Goal: Task Accomplishment & Management: Use online tool/utility

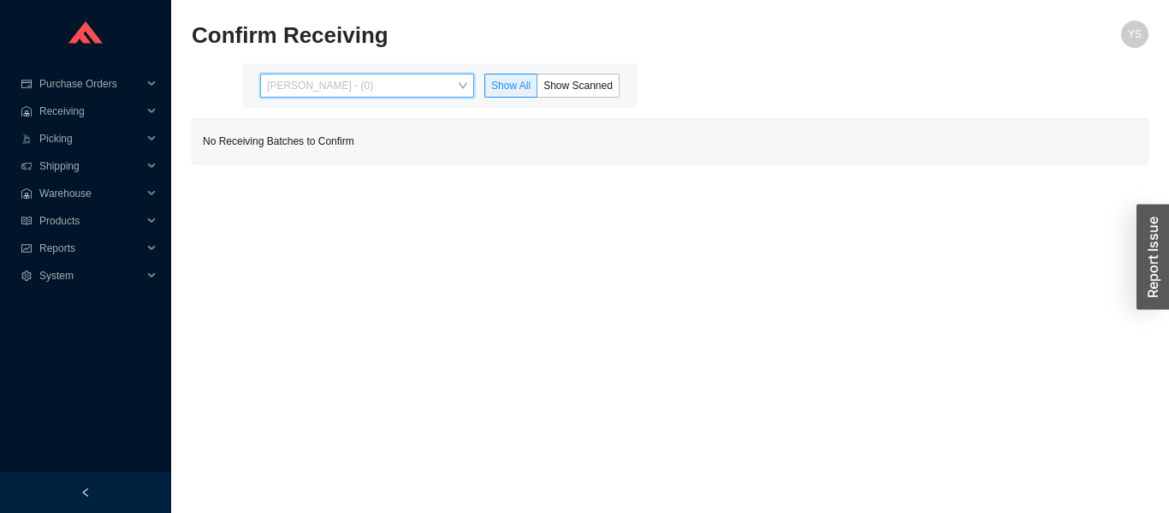
click at [324, 79] on span "[PERSON_NAME] - (0)" at bounding box center [367, 85] width 200 height 22
click at [306, 80] on span "Yossi Siff - (0)" at bounding box center [367, 85] width 200 height 22
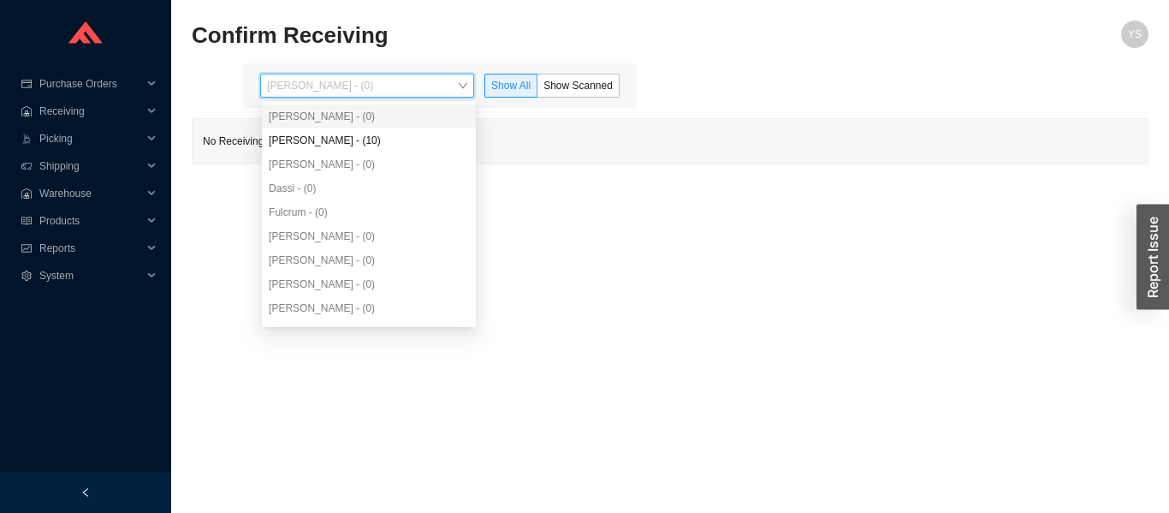
click at [368, 136] on div "Angel Negron - (10)" at bounding box center [369, 140] width 200 height 15
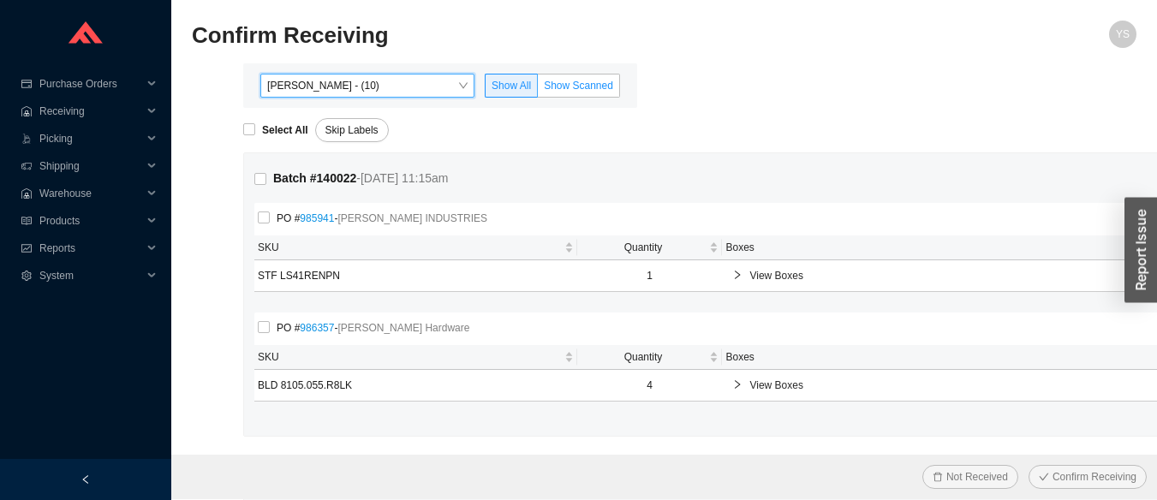
click at [579, 86] on span "Show Scanned" at bounding box center [578, 86] width 69 height 12
click at [538, 89] on input "Show Scanned" at bounding box center [538, 89] width 0 height 0
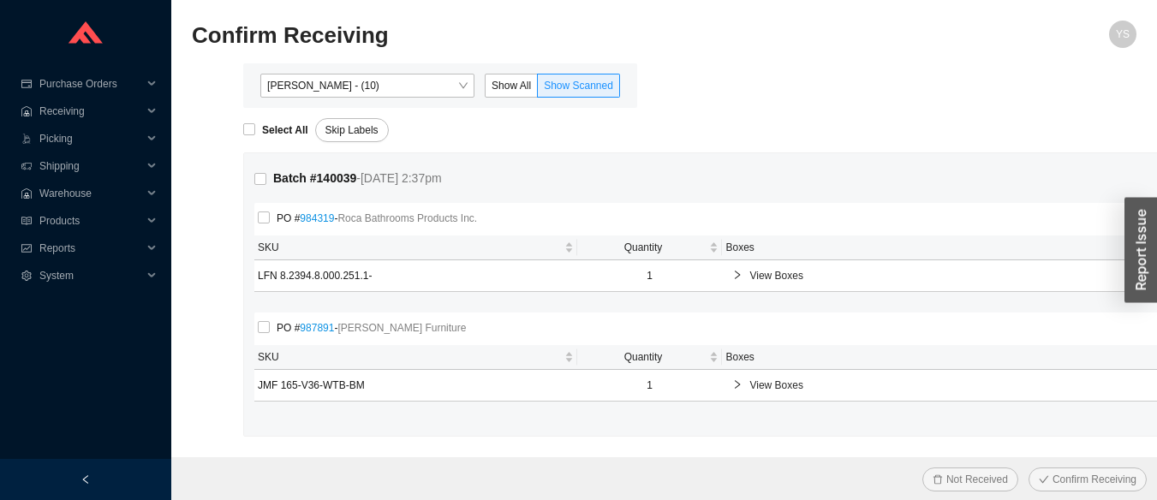
click at [269, 134] on strong "Select All" at bounding box center [285, 130] width 46 height 12
click at [255, 134] on input "Select All" at bounding box center [249, 129] width 12 height 12
checkbox input "true"
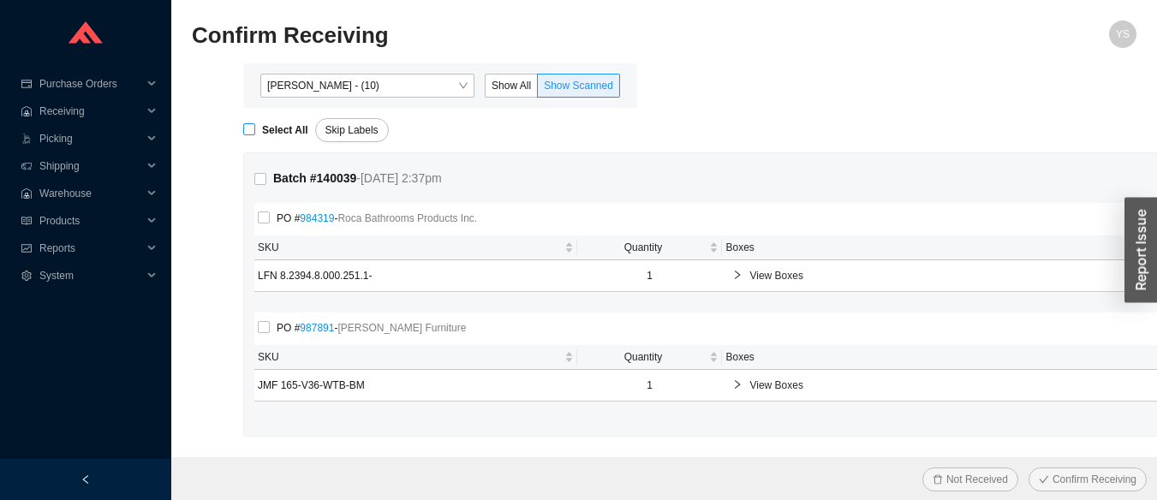
checkbox input "true"
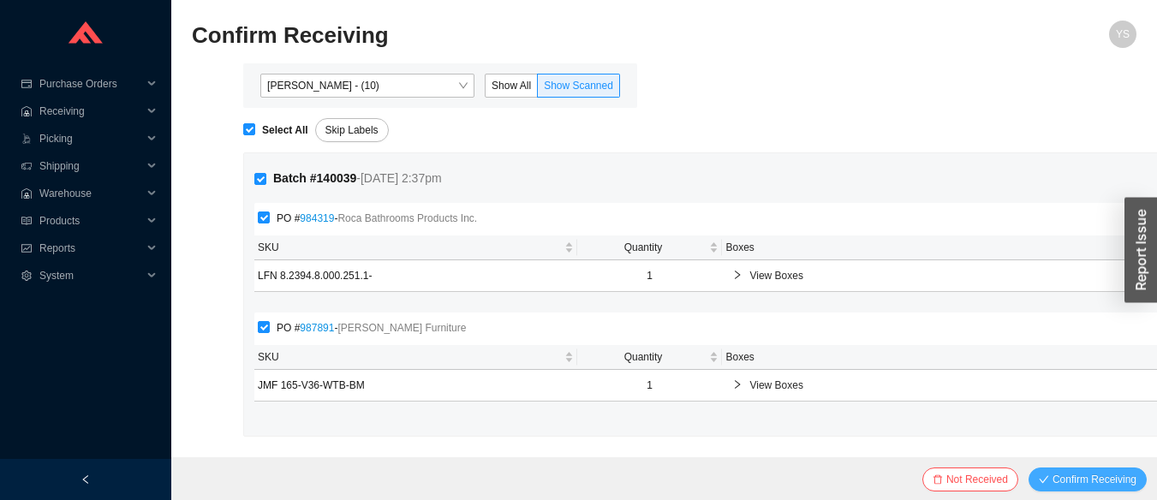
click at [1069, 473] on span "Confirm Receiving" at bounding box center [1094, 479] width 84 height 17
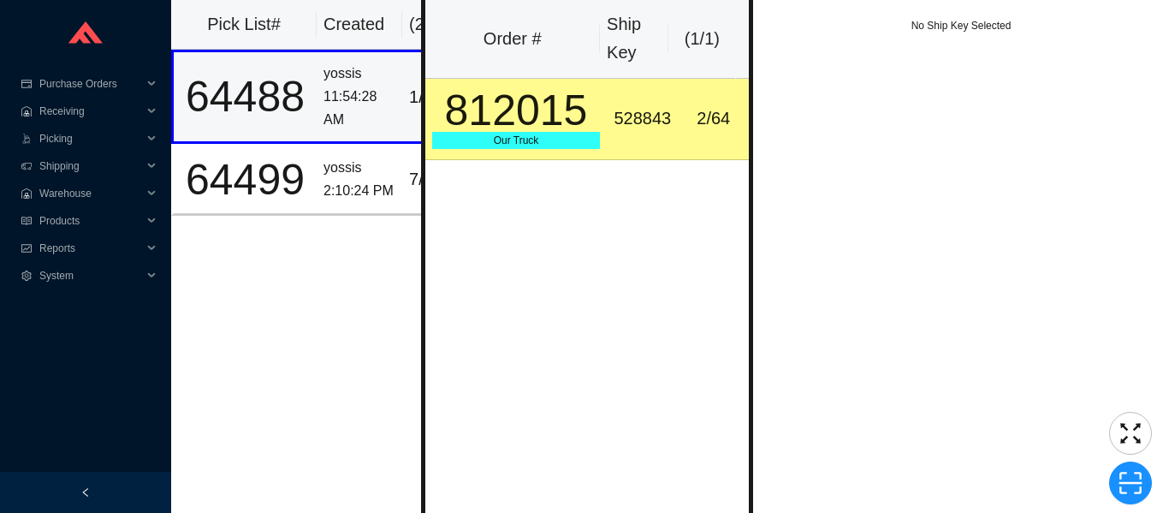
click at [657, 128] on div "528843" at bounding box center [642, 118] width 57 height 28
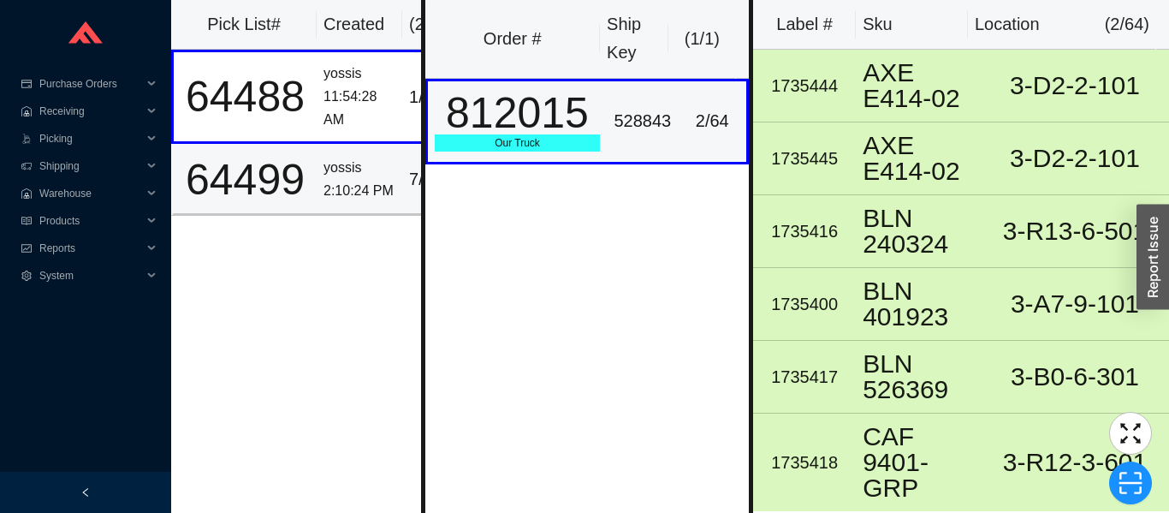
click at [318, 182] on td "yossis 2:10:24 PM" at bounding box center [360, 179] width 86 height 71
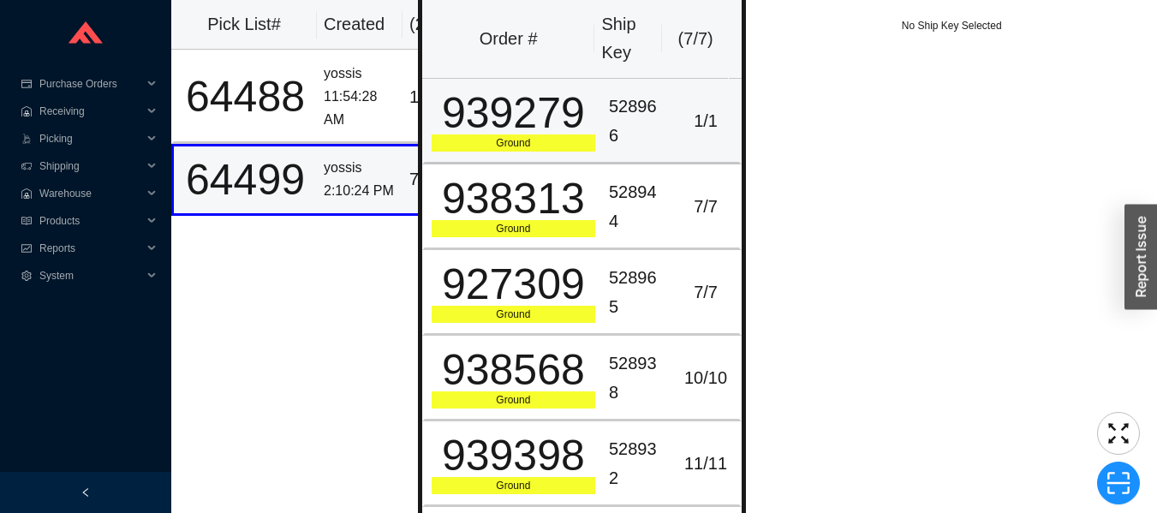
click at [621, 103] on div "528966" at bounding box center [637, 120] width 57 height 57
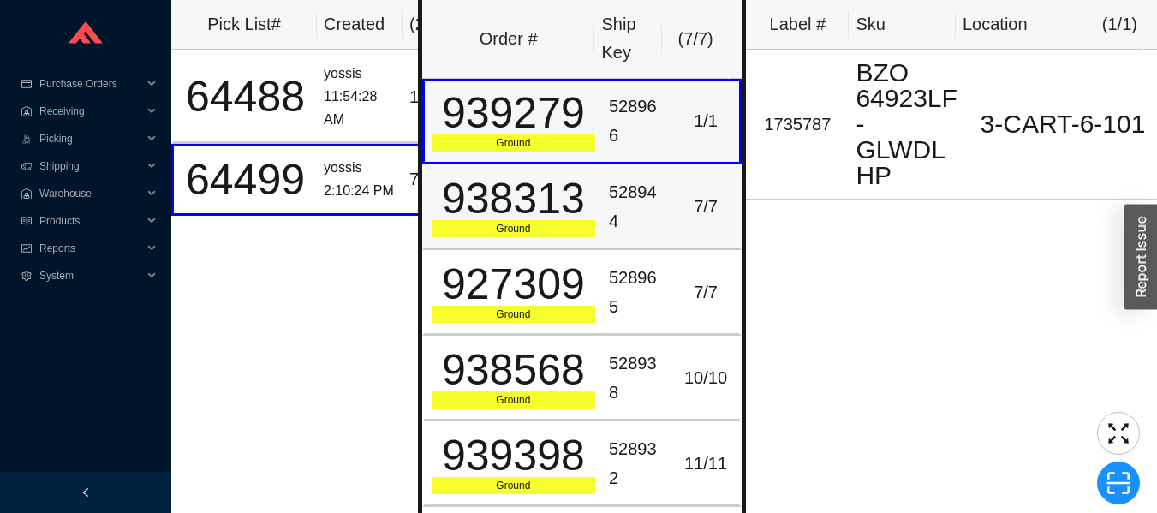
click at [626, 229] on div "528944" at bounding box center [637, 206] width 57 height 57
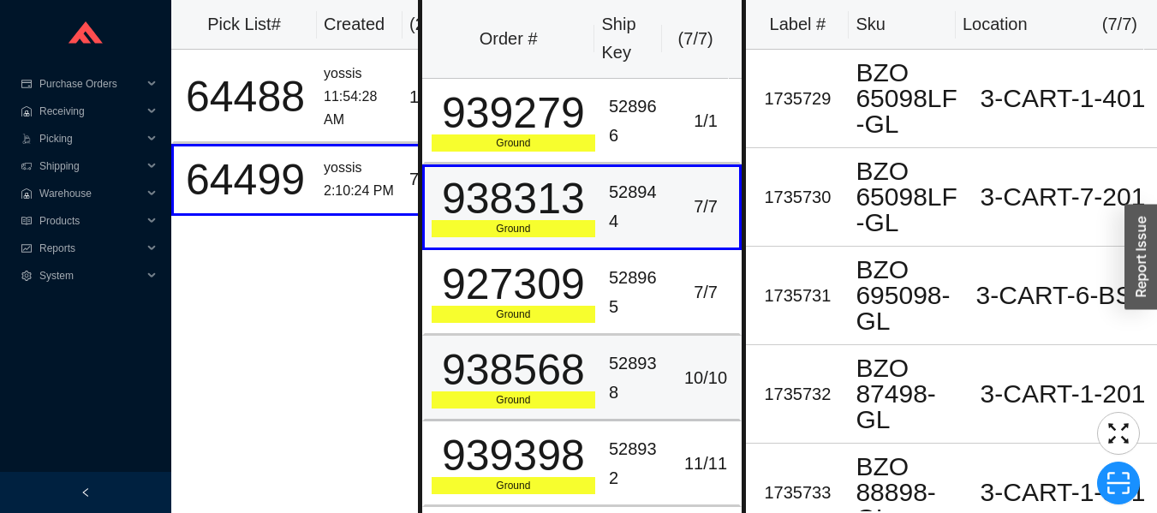
click at [672, 348] on td "10 / 10" at bounding box center [707, 379] width 70 height 86
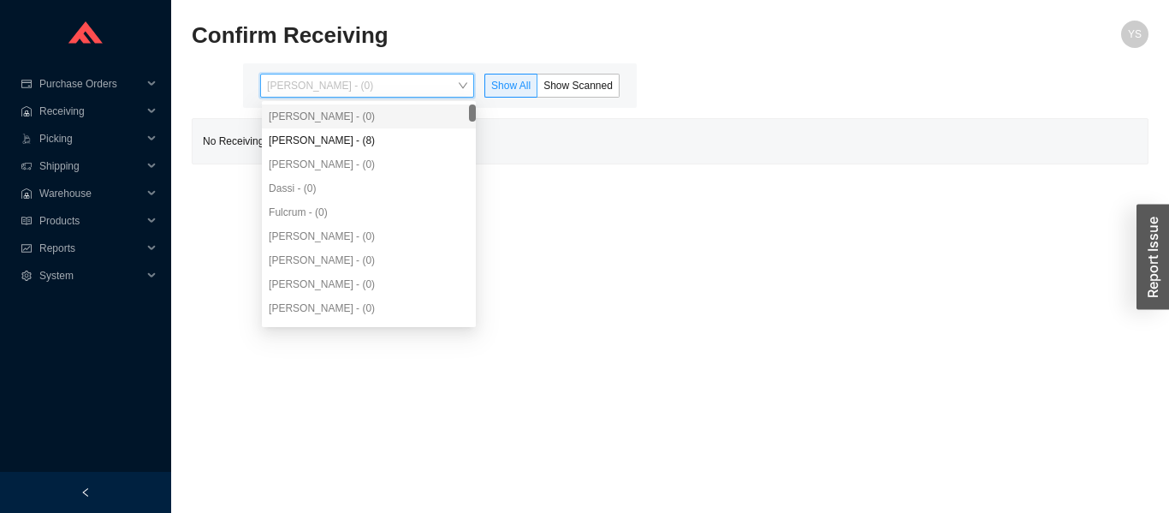
click at [408, 140] on div "Angel Negron - (8)" at bounding box center [369, 140] width 200 height 15
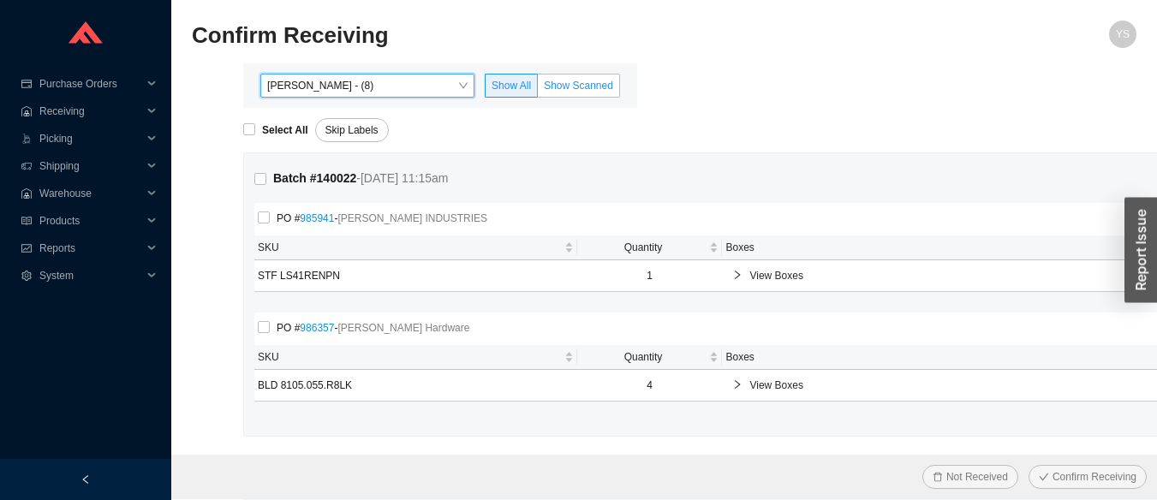
click at [604, 74] on label "Show Scanned" at bounding box center [579, 86] width 82 height 24
click at [538, 89] on input "Show Scanned" at bounding box center [538, 89] width 0 height 0
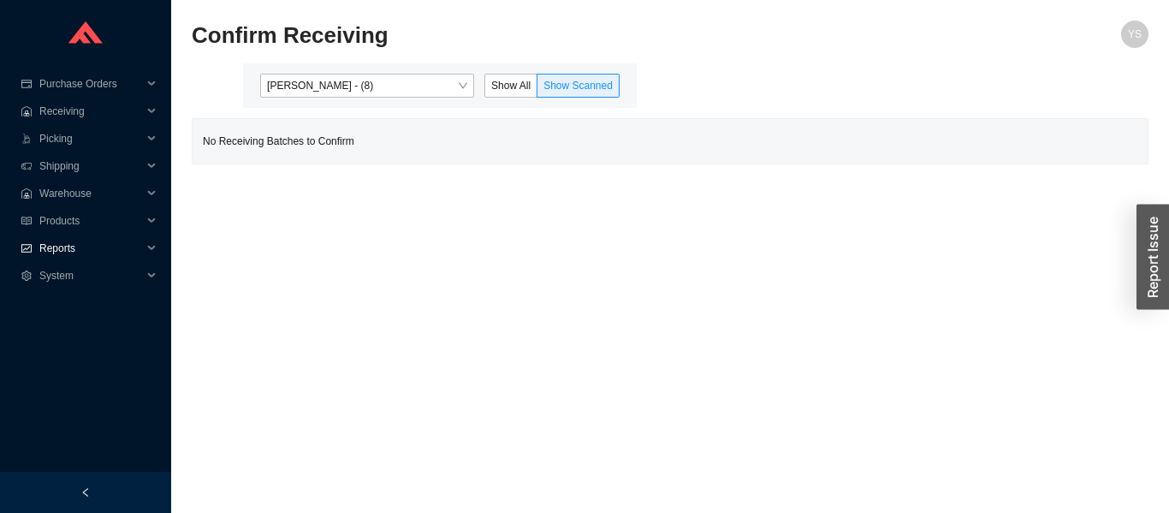
click at [116, 250] on span "Reports" at bounding box center [90, 248] width 103 height 27
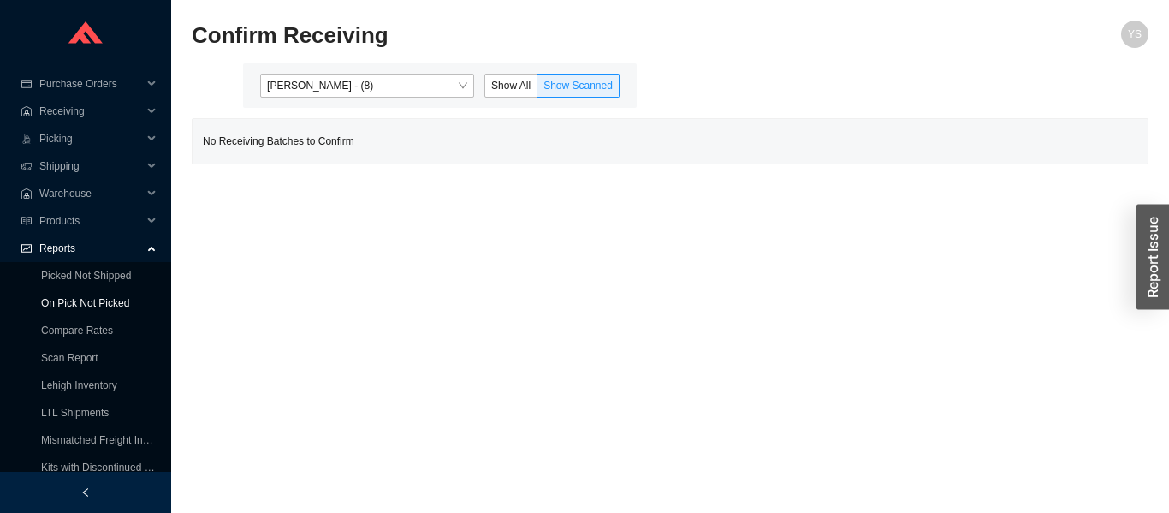
click at [93, 297] on link "On Pick Not Picked" at bounding box center [85, 303] width 88 height 12
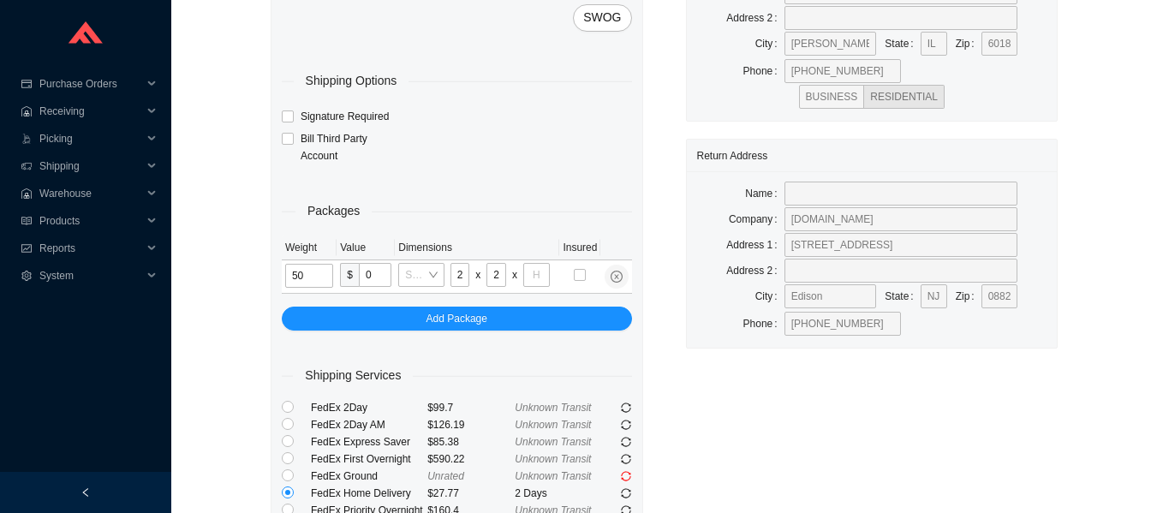
scroll to position [177, 0]
click at [460, 274] on input "28" at bounding box center [460, 275] width 20 height 24
type input "2"
type input "48"
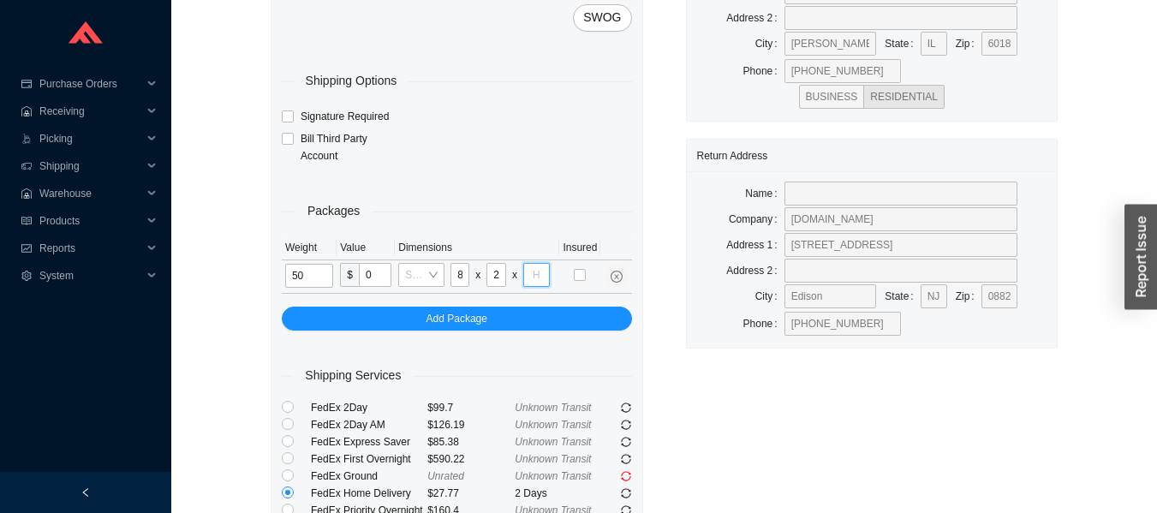
click at [529, 277] on input "tel" at bounding box center [536, 275] width 27 height 24
type input "9"
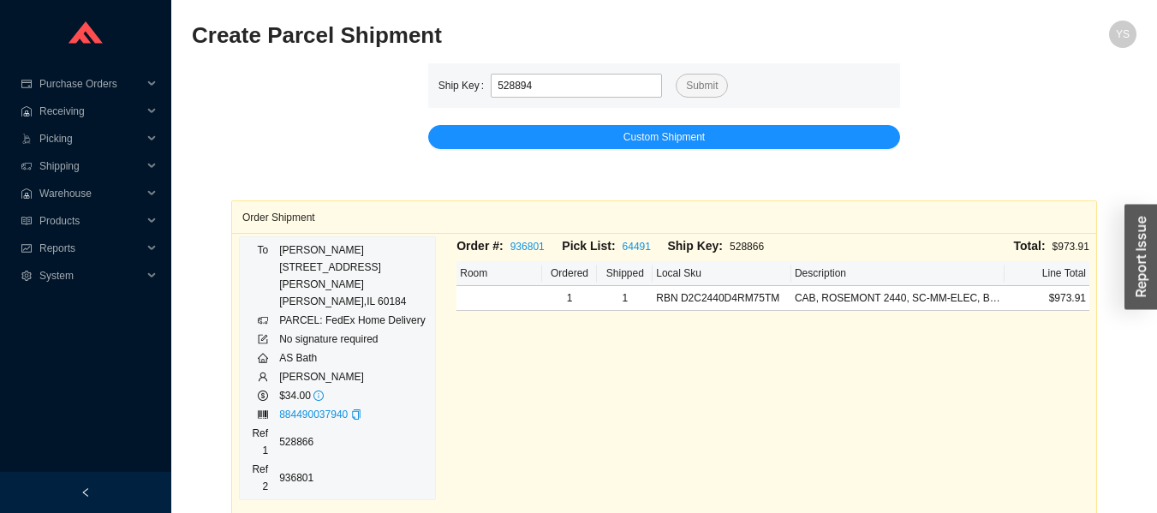
type input "528894"
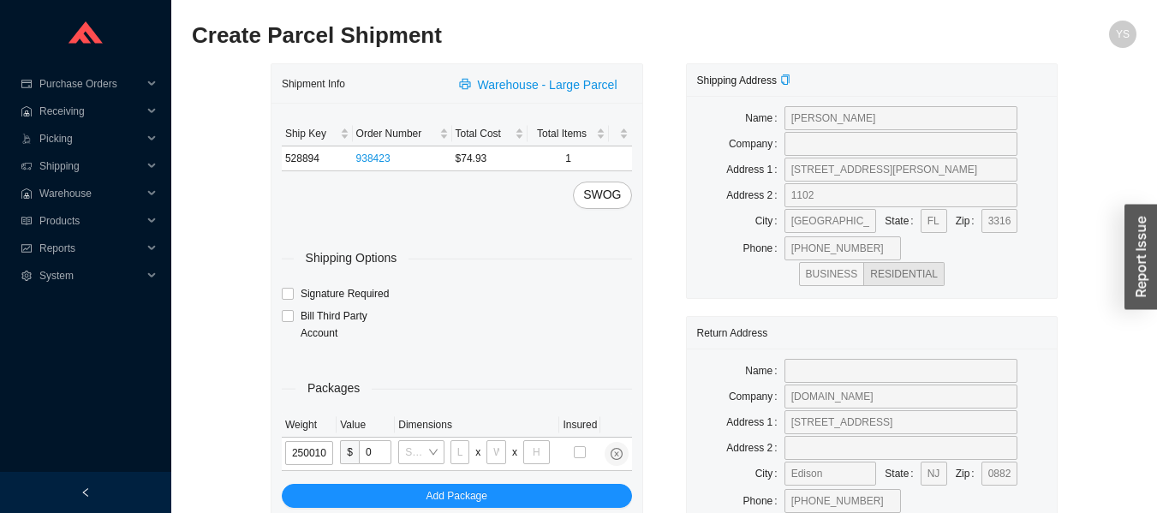
type input "25"
type input "30"
type input "24"
type input "12"
type input "25"
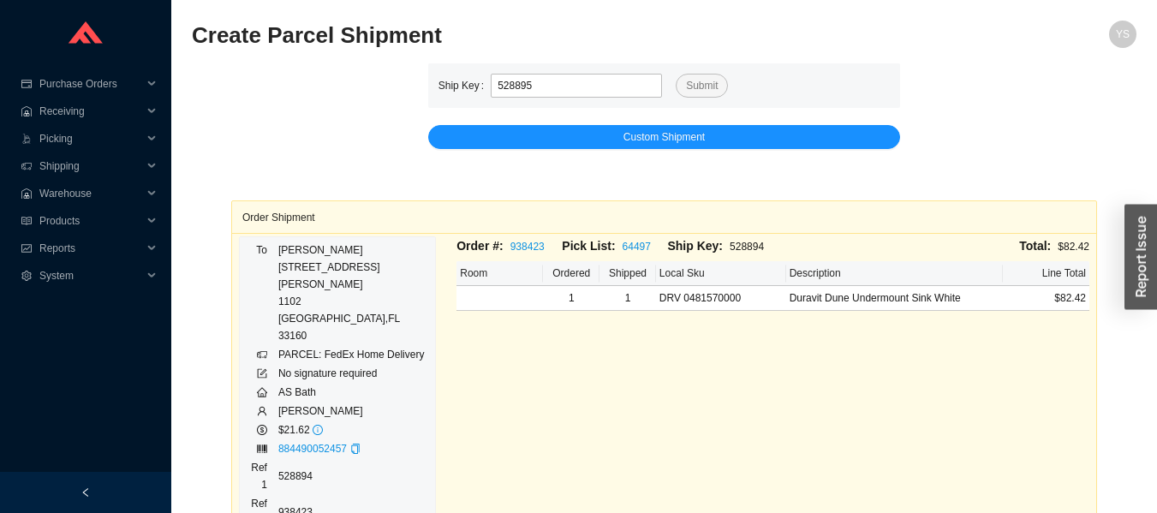
type input "528895"
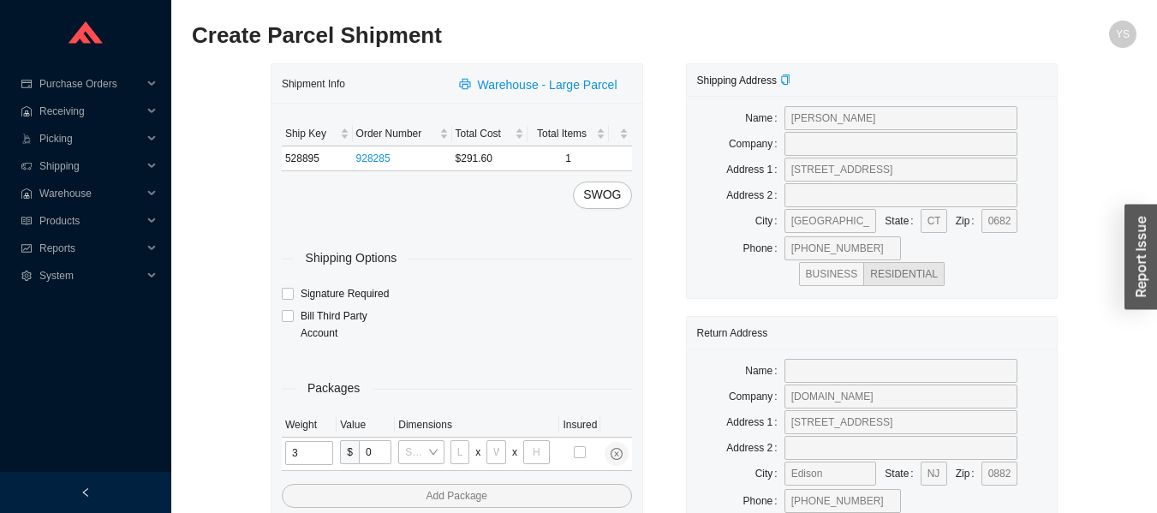
type input "30"
type input "26"
type input "20"
type input "12"
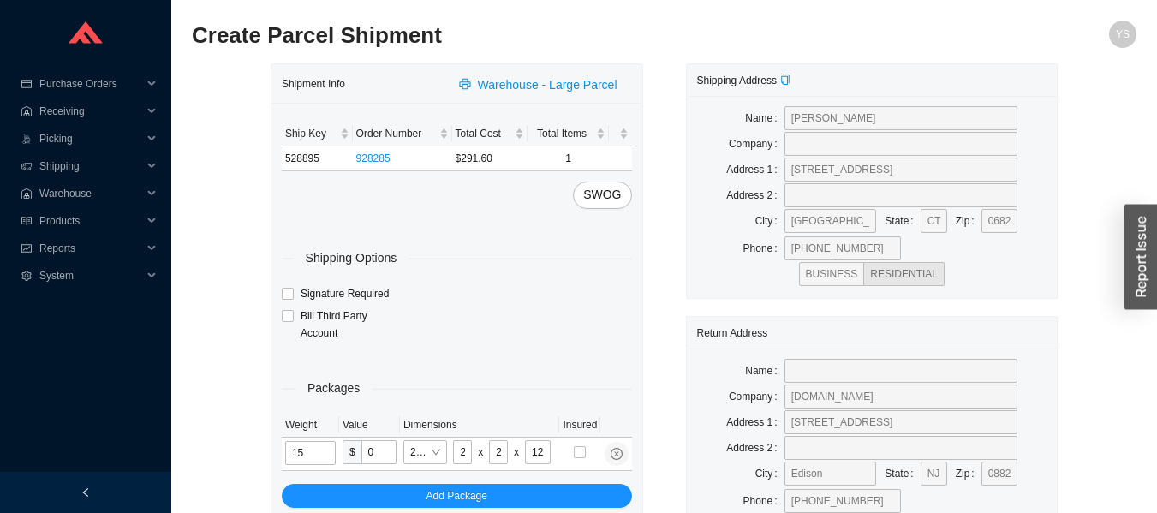
type input "15"
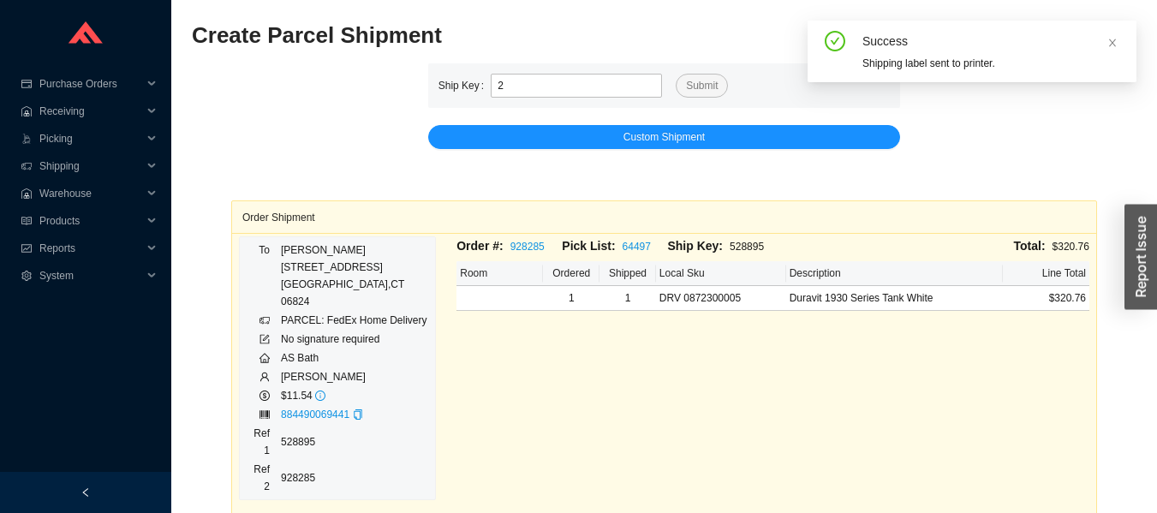
type input "2"
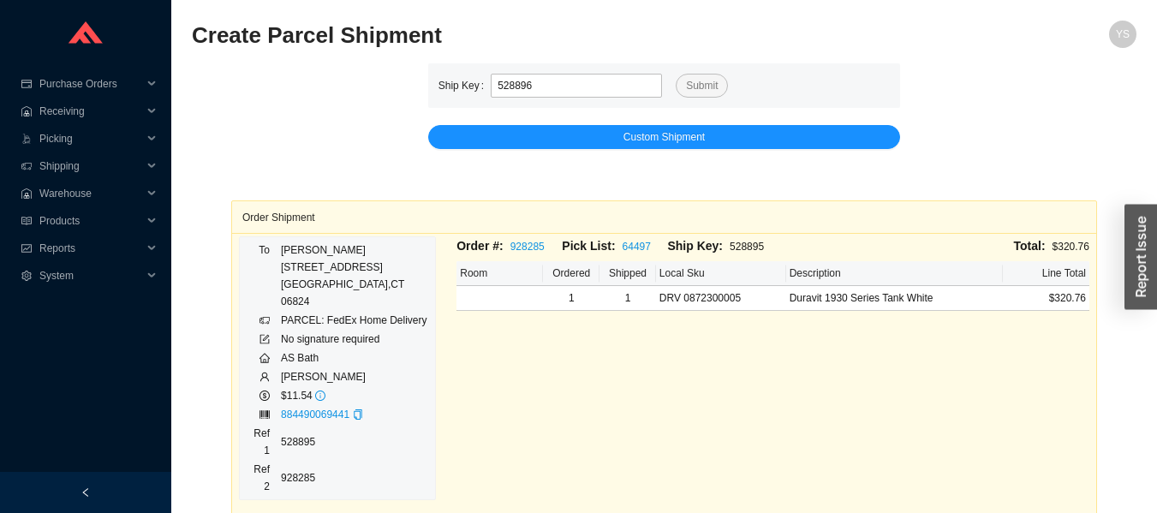
type input "528896"
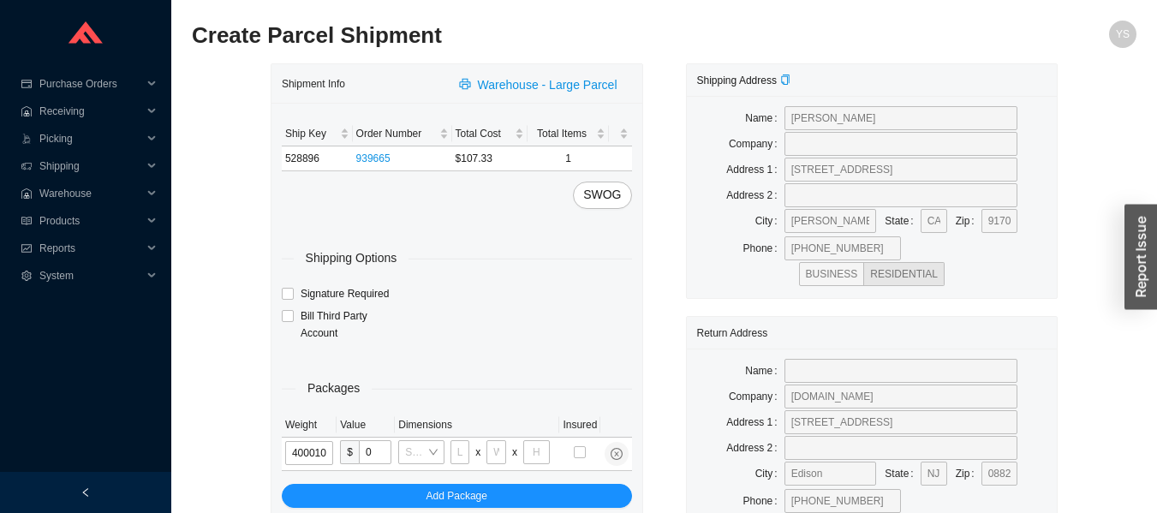
type input "40"
type input "30"
type input "24"
type input "12"
type input "40"
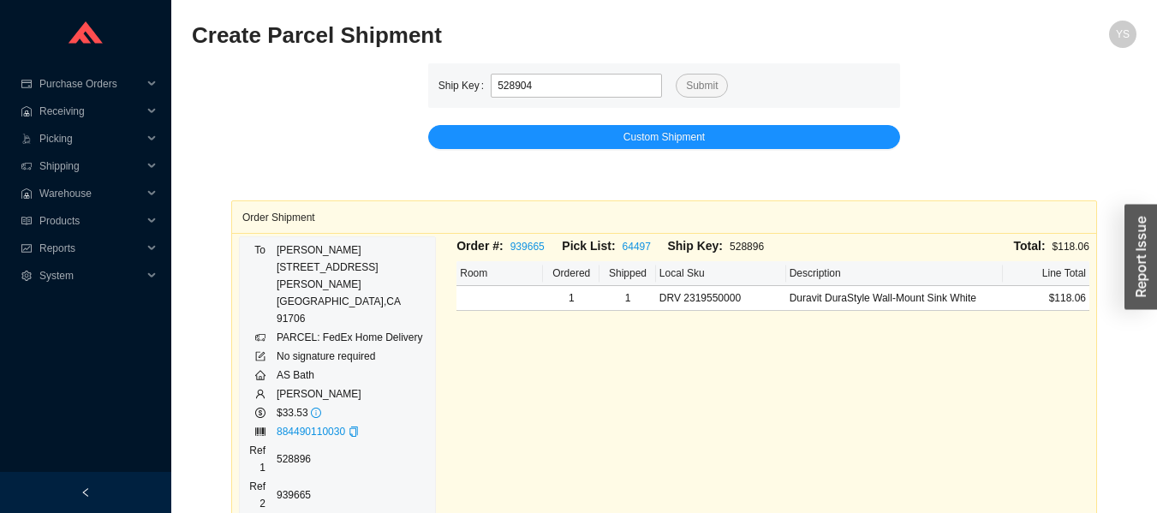
type input "528904"
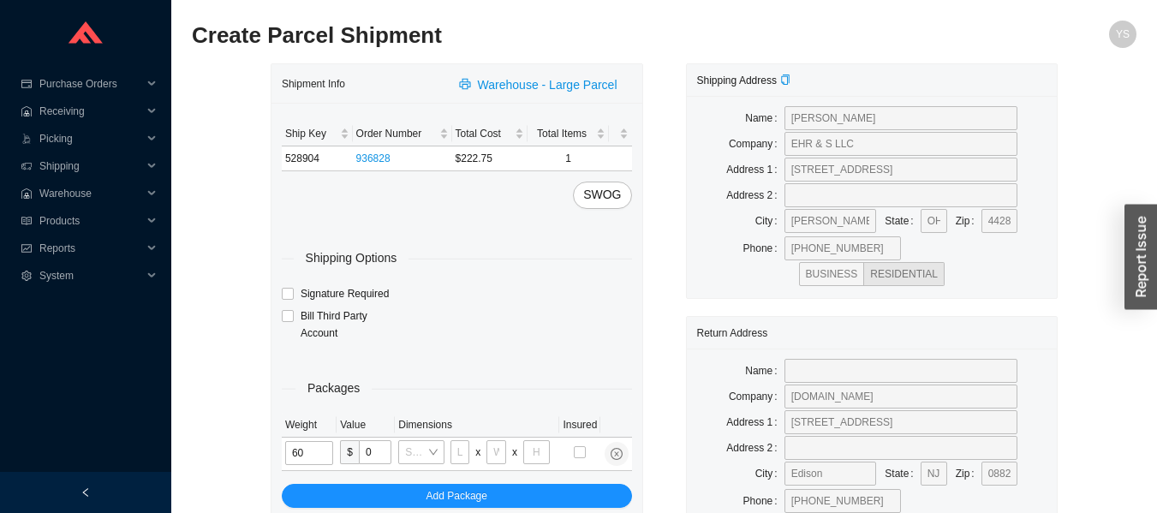
type input "60"
type input "48"
type input "24"
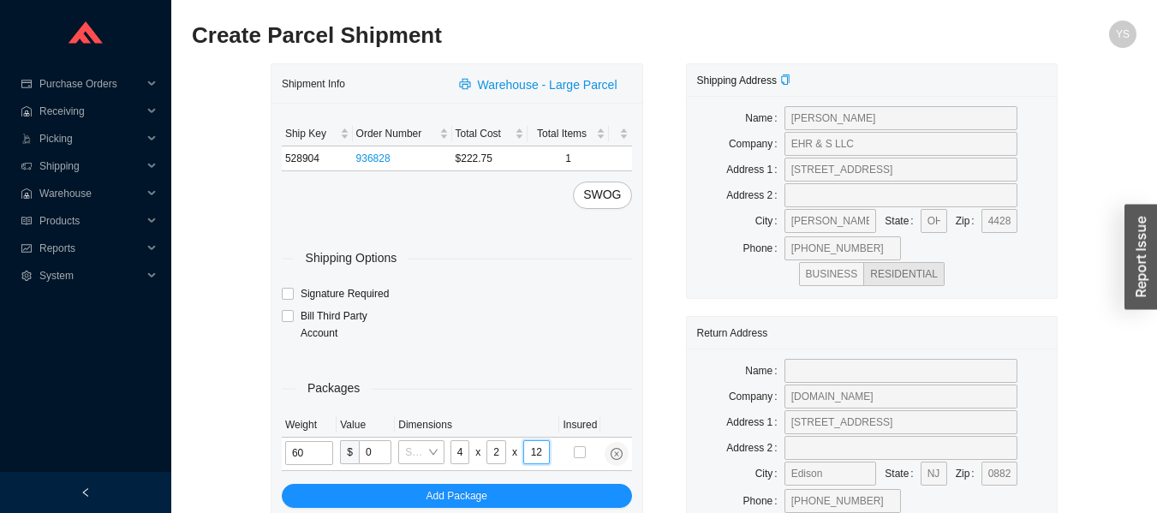
type input "12"
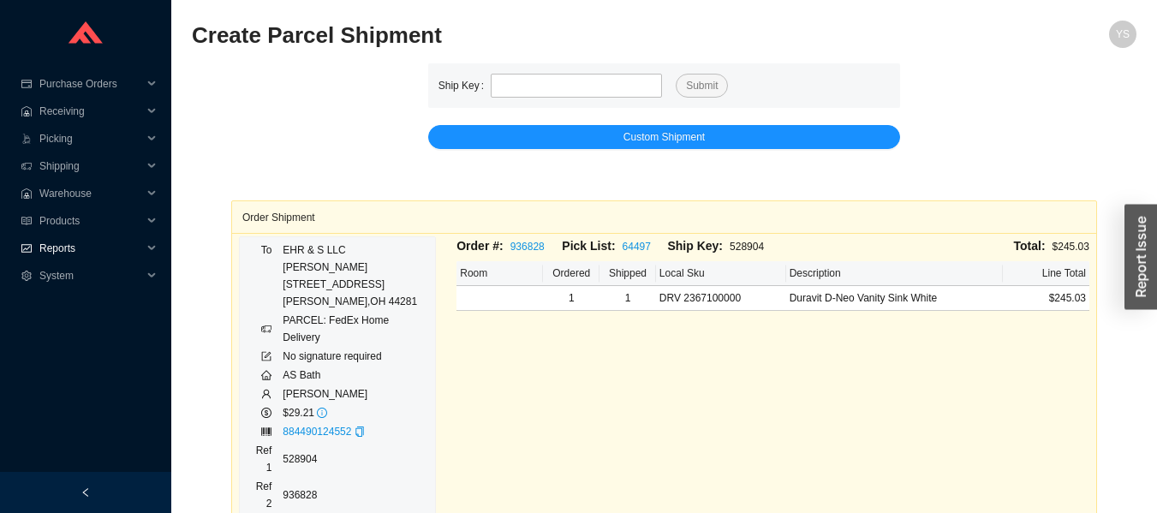
click at [70, 246] on span "Reports" at bounding box center [90, 248] width 103 height 27
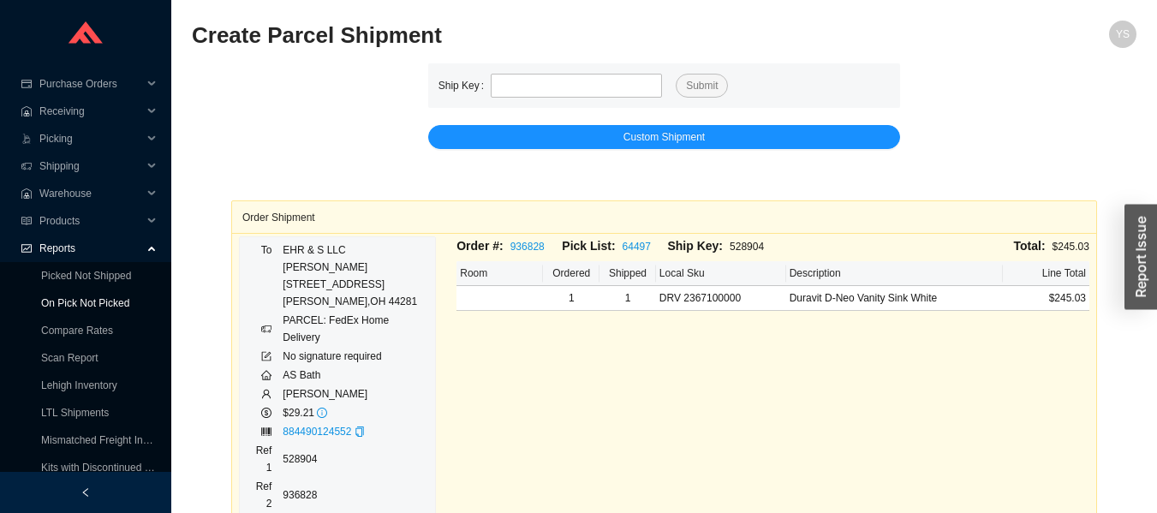
click at [88, 297] on link "On Pick Not Picked" at bounding box center [85, 303] width 88 height 12
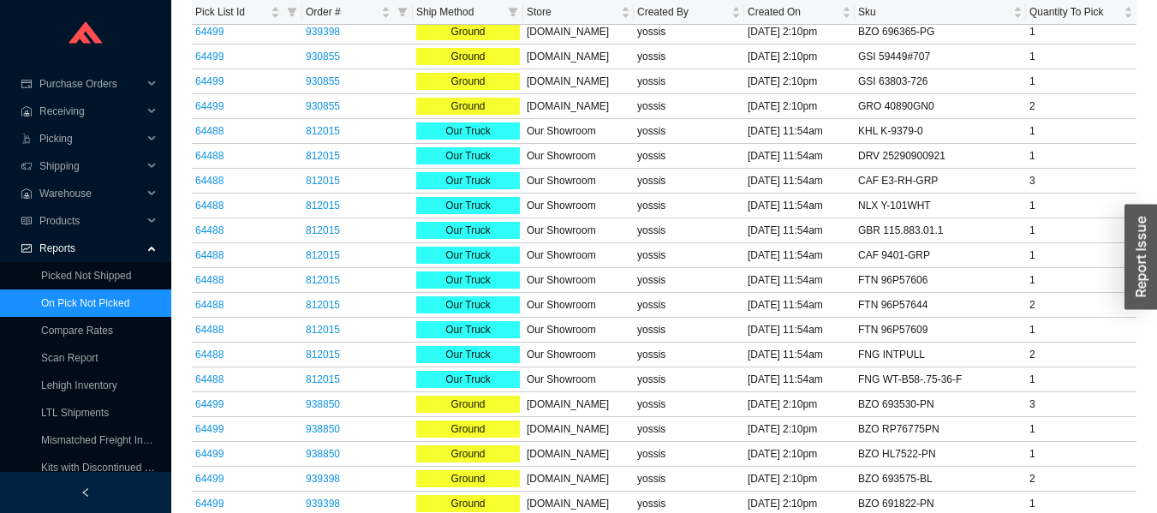
scroll to position [1598, 0]
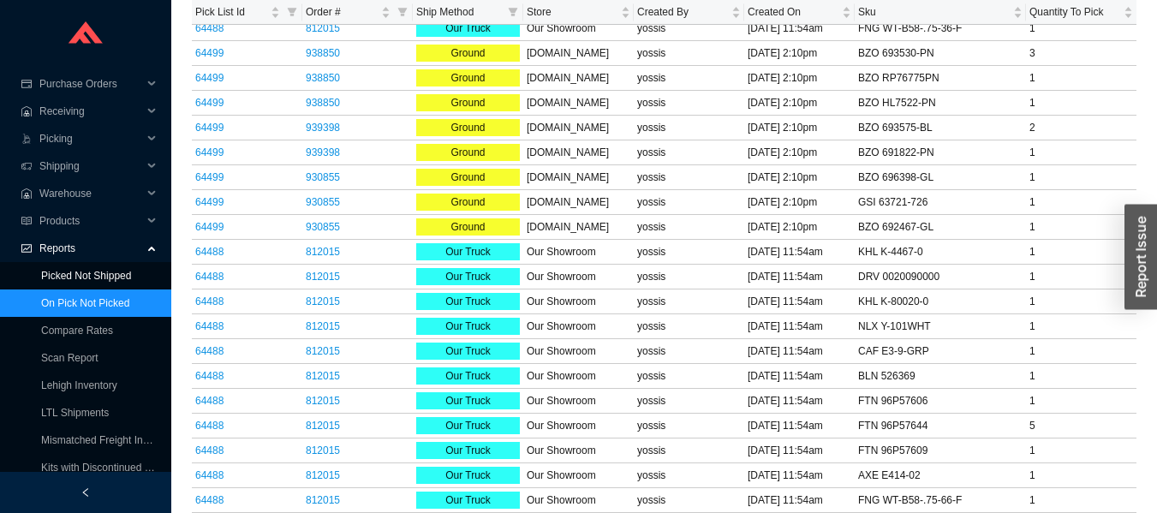
click at [72, 279] on link "Picked Not Shipped" at bounding box center [86, 276] width 90 height 12
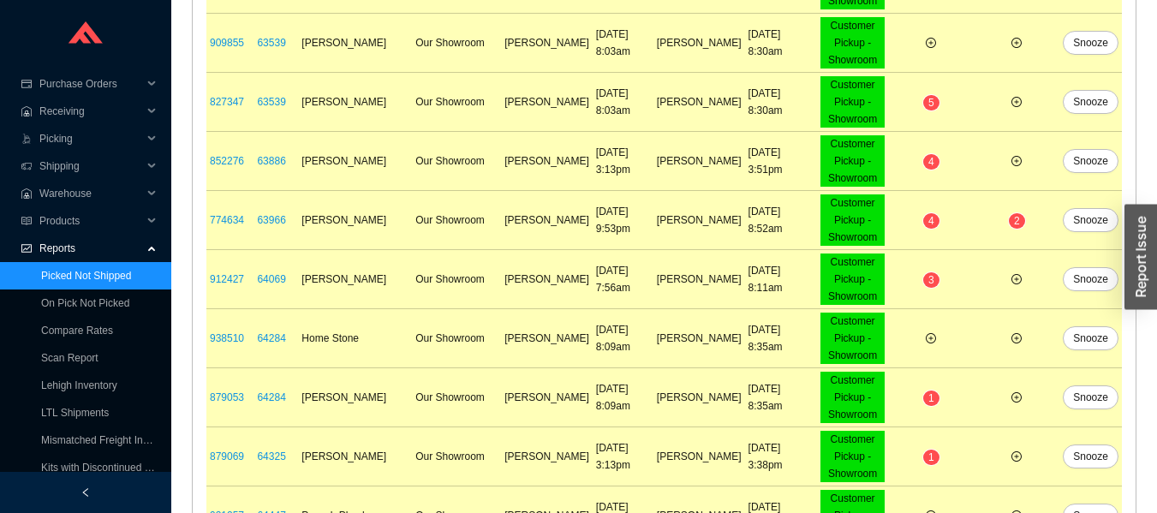
scroll to position [1084, 0]
